Goal: Transaction & Acquisition: Purchase product/service

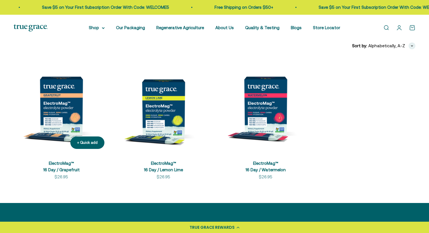
click at [59, 106] on img at bounding box center [61, 105] width 95 height 95
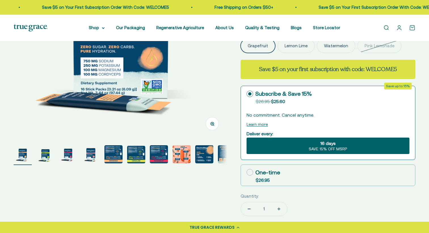
scroll to position [131, 0]
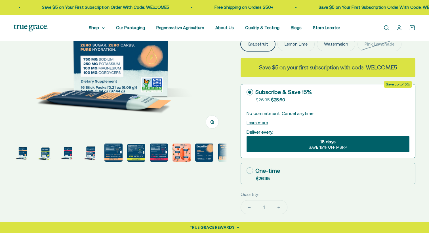
click at [279, 170] on div "One-time" at bounding box center [262, 171] width 33 height 9
click at [246, 171] on input "One-time $26.95" at bounding box center [246, 171] width 0 height 0
radio input "true"
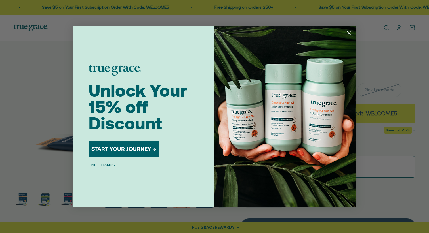
scroll to position [85, 0]
click at [350, 35] on icon "Close dialog" at bounding box center [349, 33] width 4 height 4
